Goal: Transaction & Acquisition: Download file/media

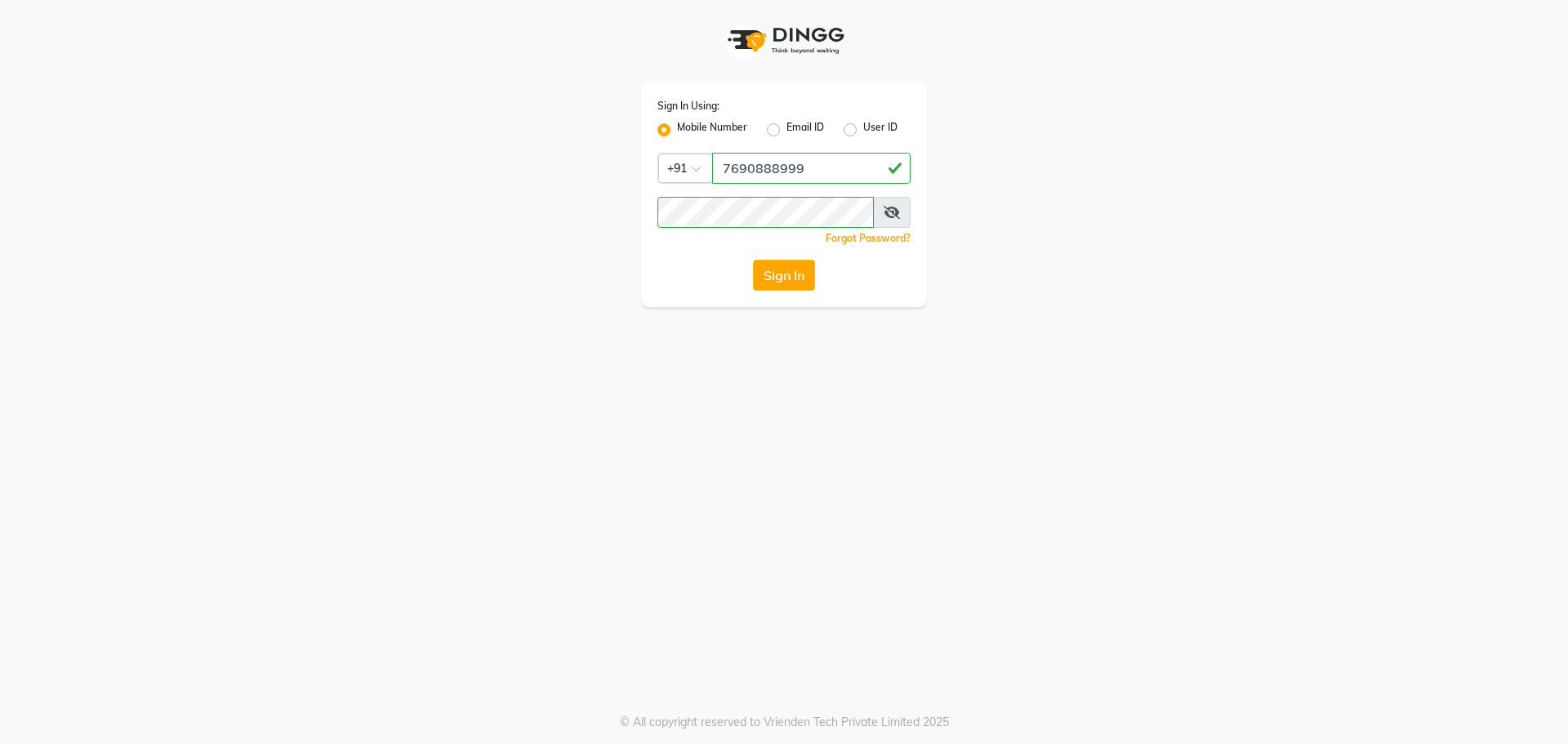
click at [787, 284] on button "Sign In" at bounding box center [783, 275] width 62 height 31
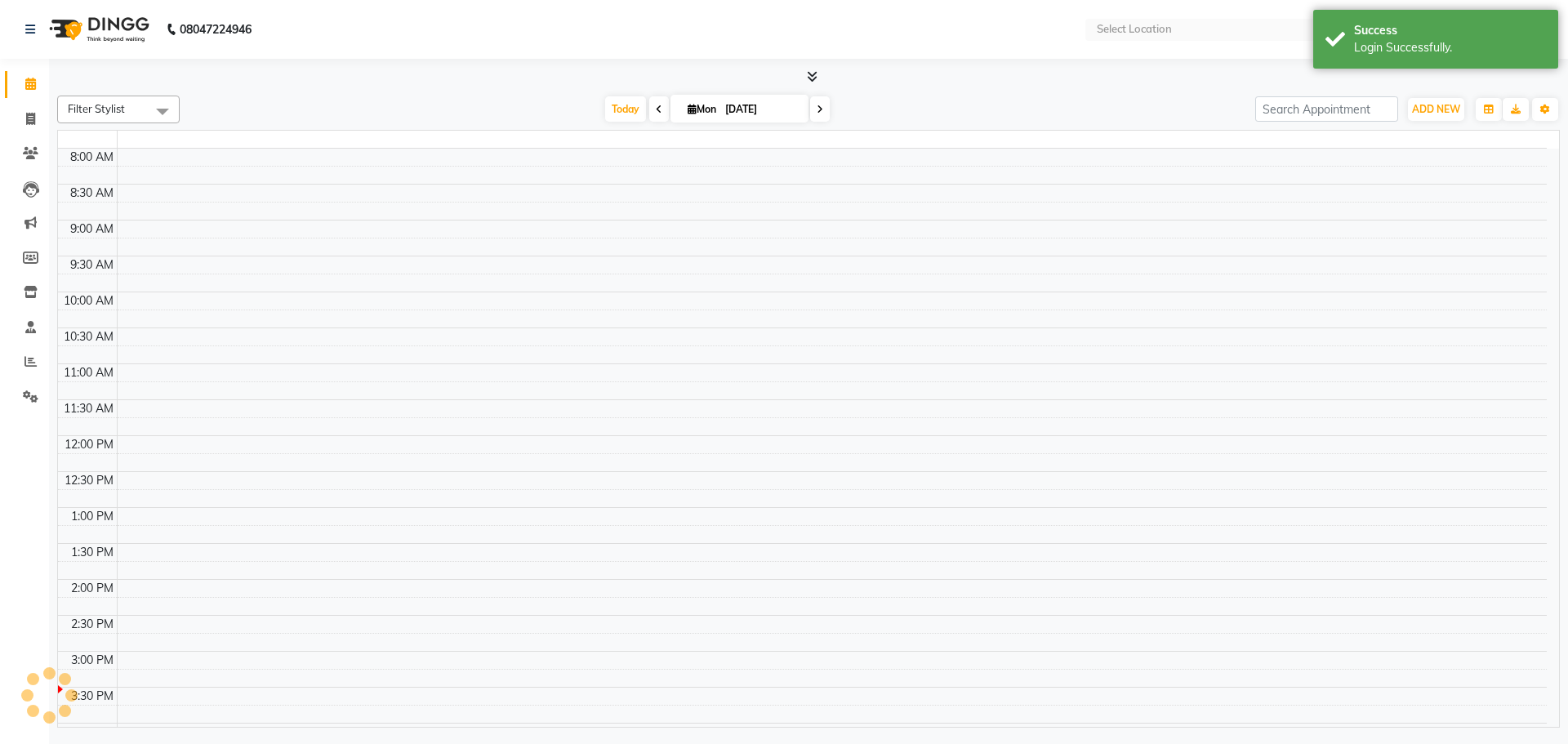
select select "en"
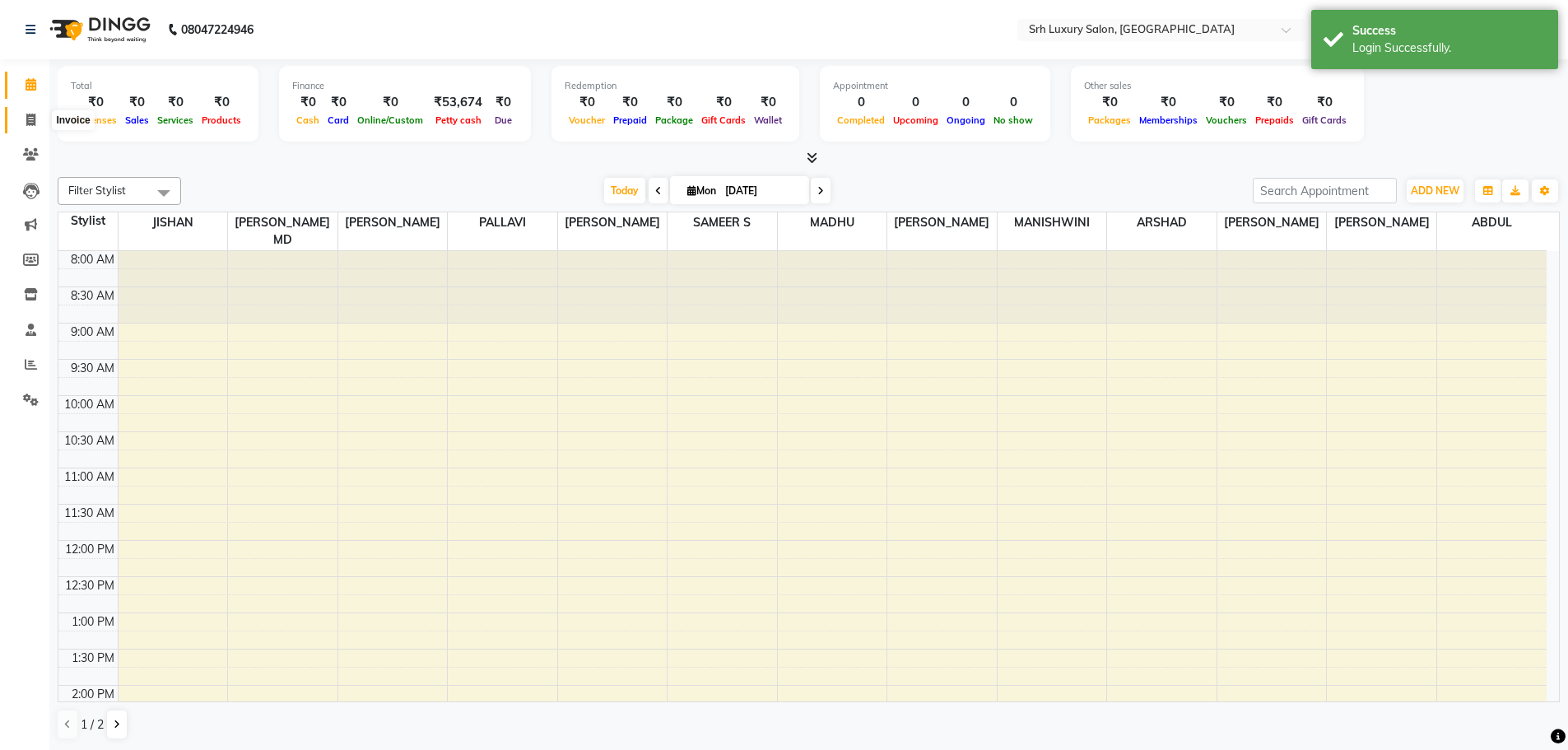
click at [40, 114] on span at bounding box center [31, 121] width 29 height 19
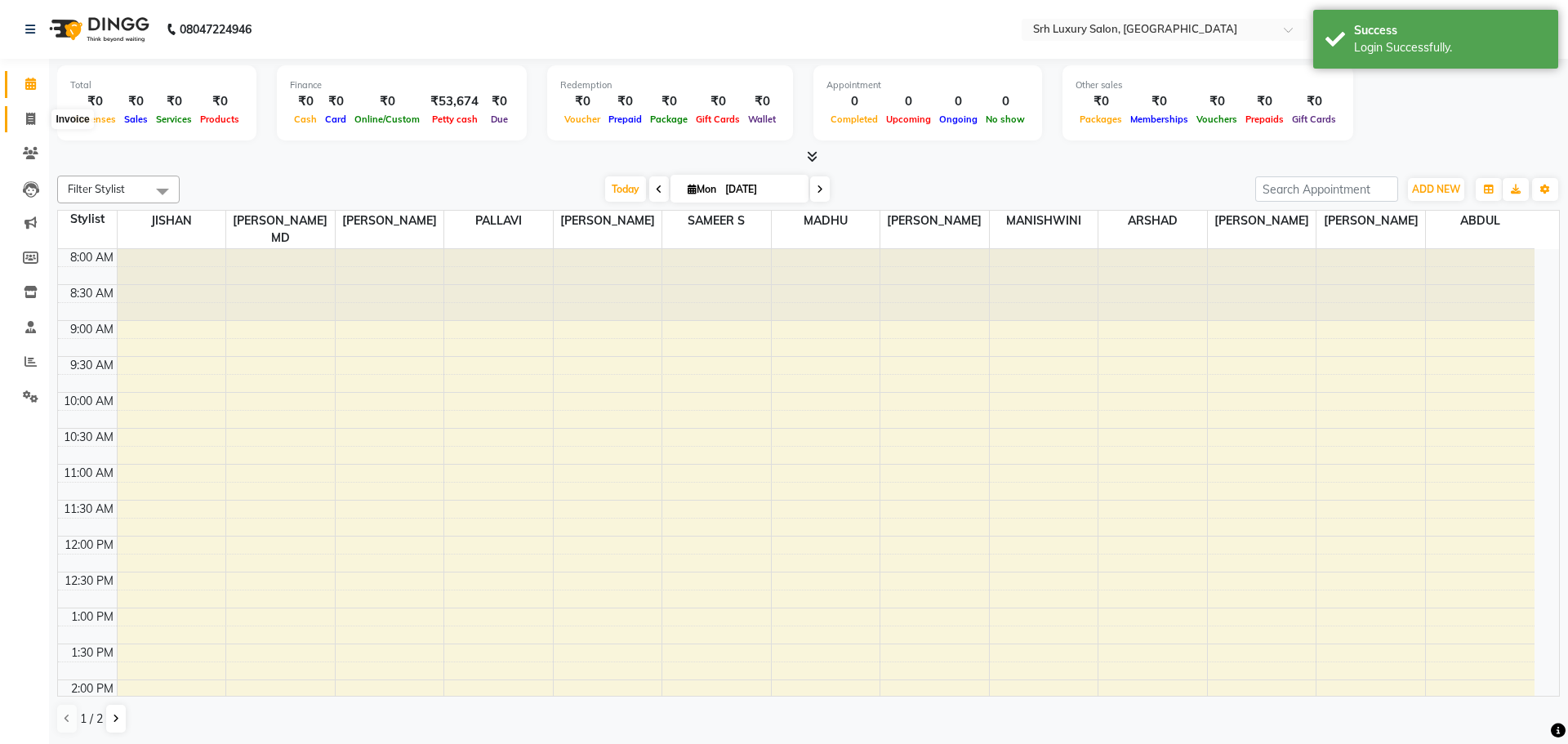
select select "4389"
select select "service"
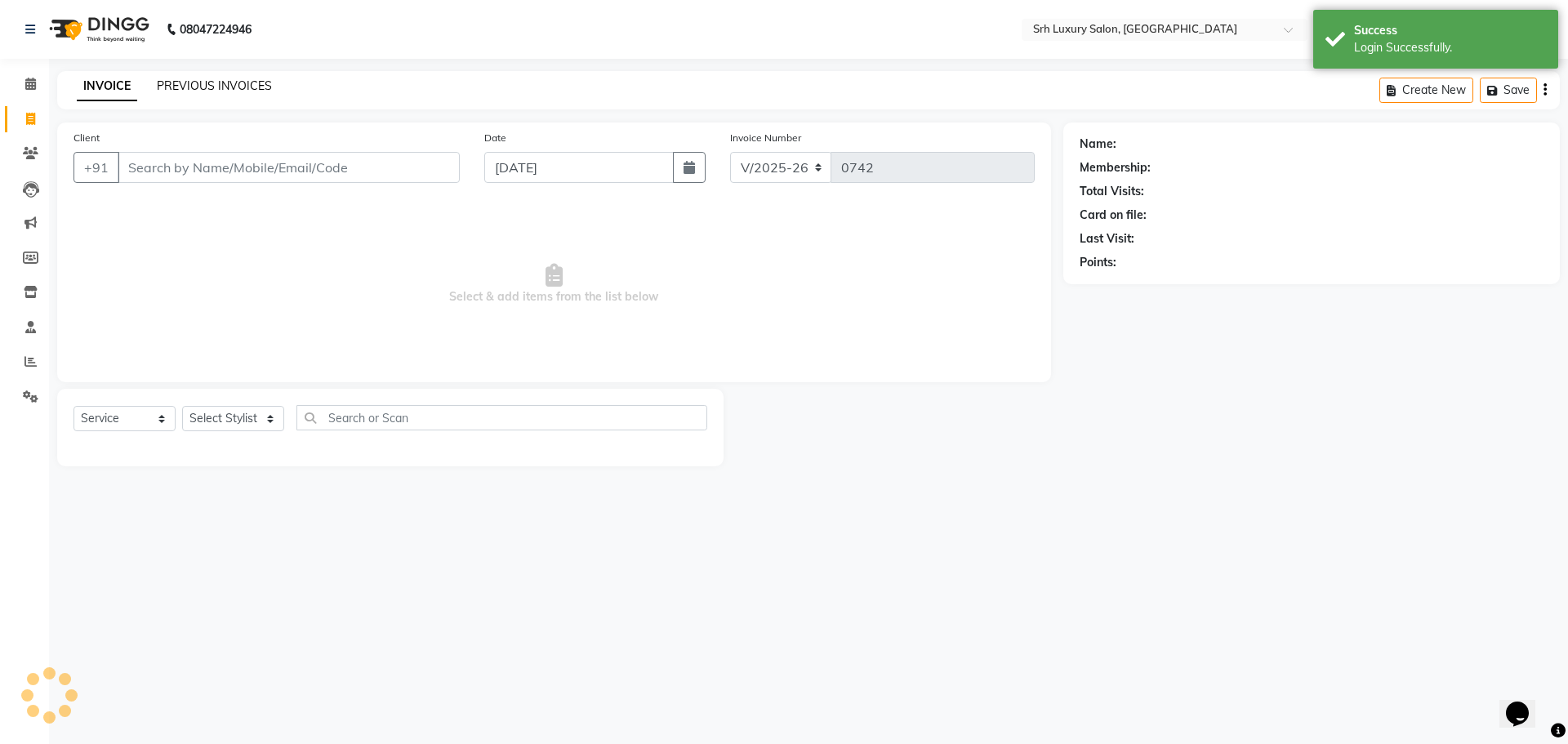
click at [188, 91] on link "PREVIOUS INVOICES" at bounding box center [215, 86] width 115 height 15
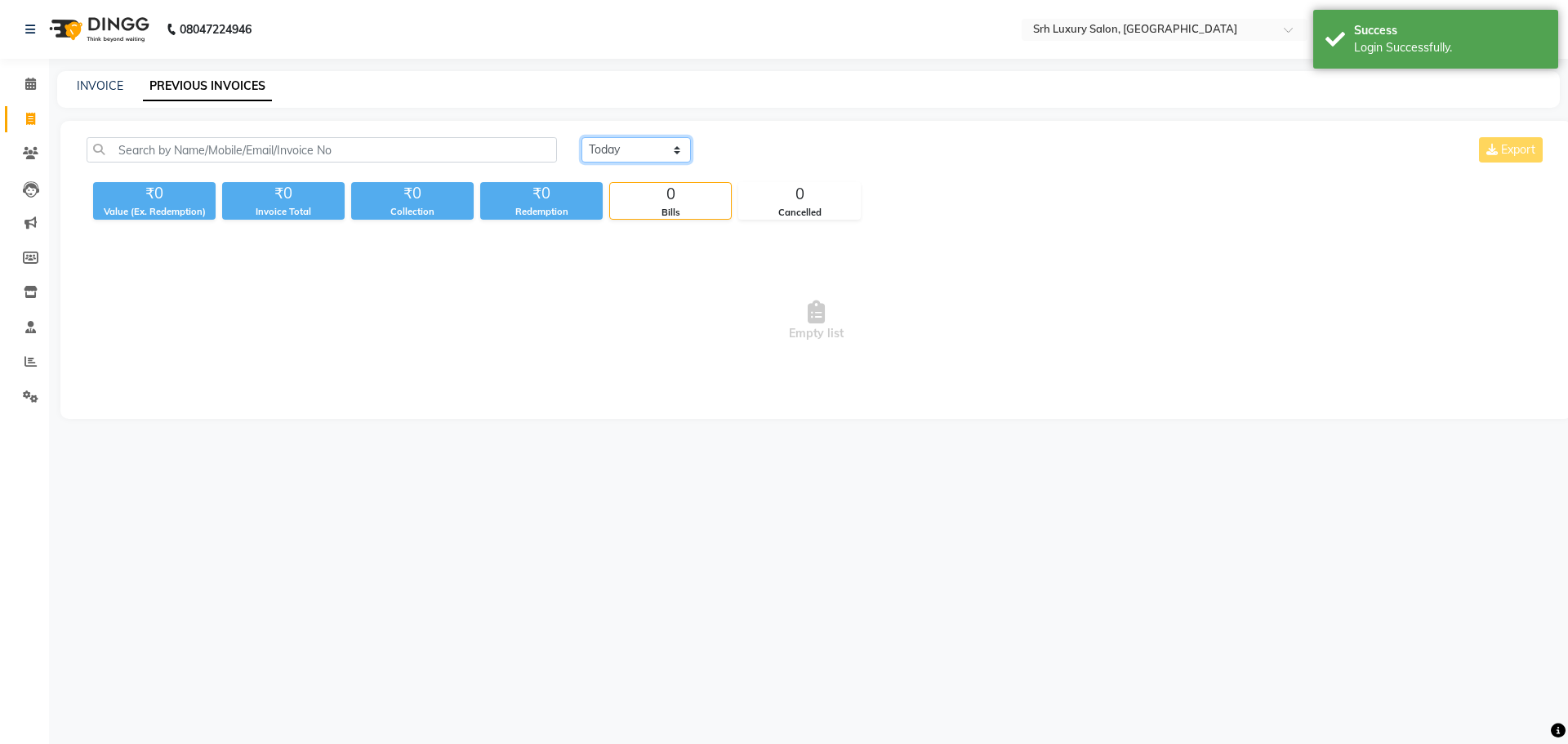
click at [629, 144] on select "Today Yesterday Custom Range" at bounding box center [636, 149] width 109 height 25
select select "yesterday"
click at [581, 137] on select "Today Yesterday Custom Range" at bounding box center [636, 149] width 109 height 25
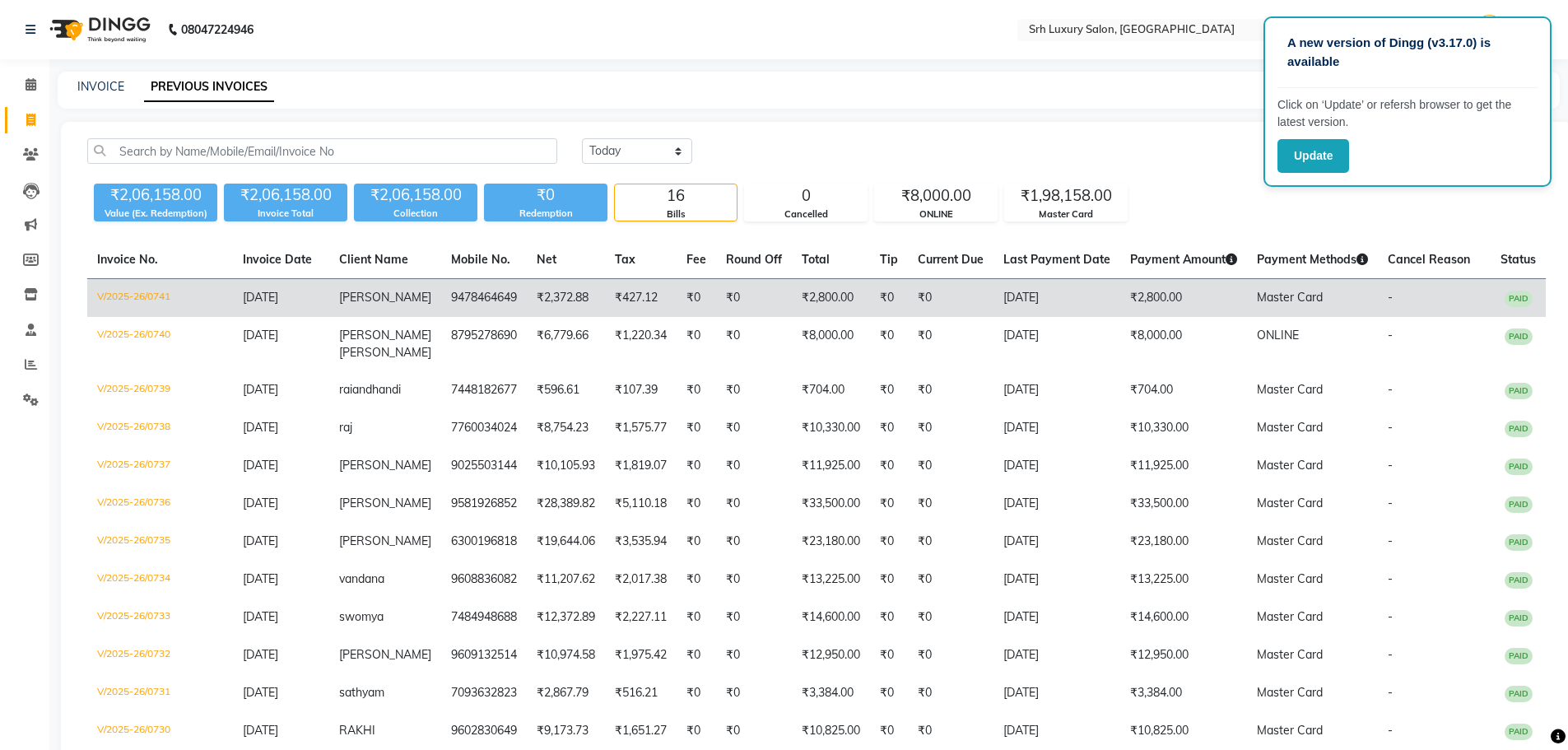
click at [441, 297] on td "9478464649" at bounding box center [483, 298] width 85 height 39
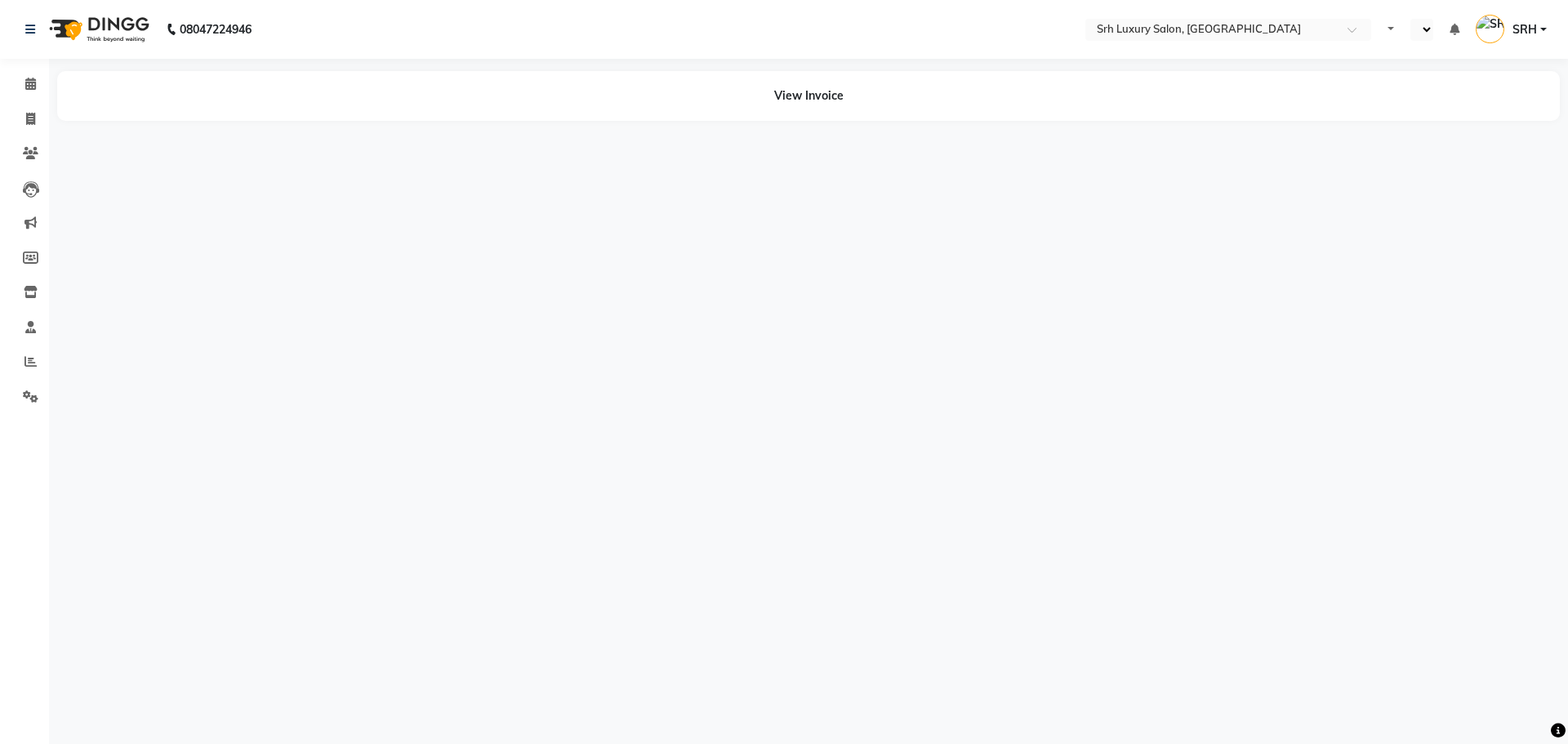
select select "en"
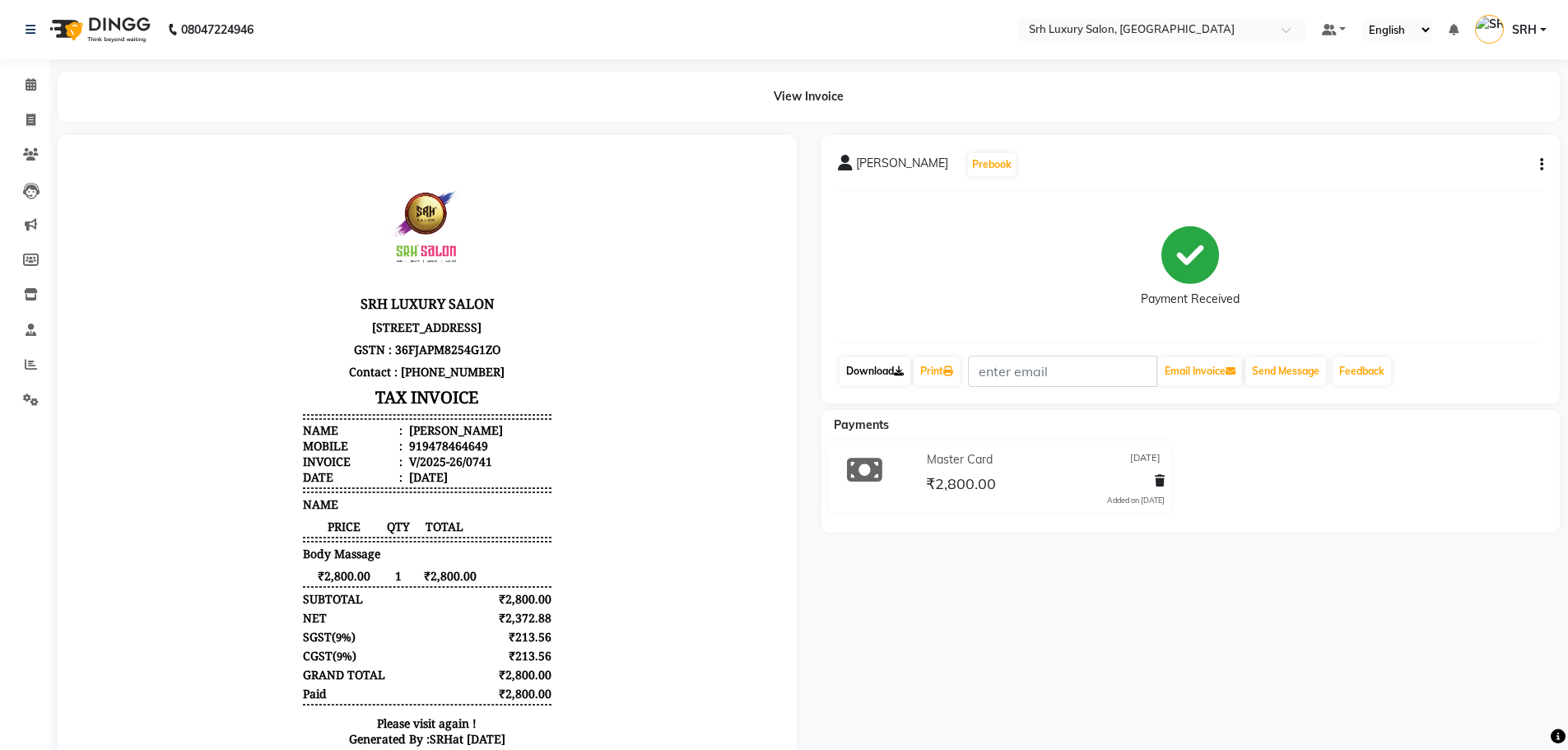
click at [888, 376] on link "Download" at bounding box center [875, 371] width 70 height 28
